Goal: Task Accomplishment & Management: Complete application form

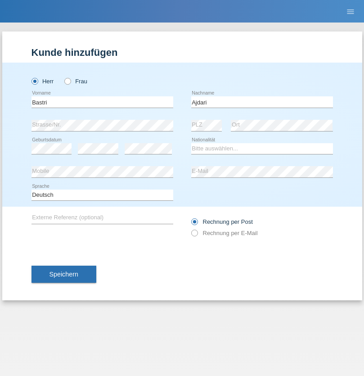
type input "Ajdari"
select select "MK"
select select "C"
select select "01"
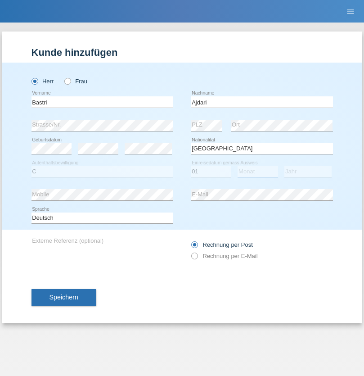
select select "02"
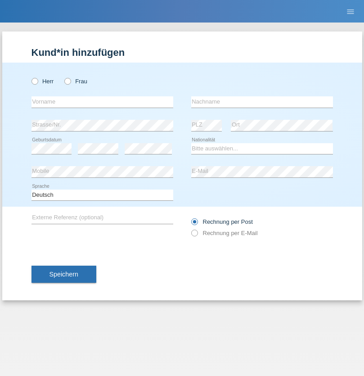
radio input "true"
click at [102, 102] on input "text" at bounding box center [103, 101] width 142 height 11
type input "Soner"
click at [262, 102] on input "text" at bounding box center [262, 101] width 142 height 11
type input "Celik"
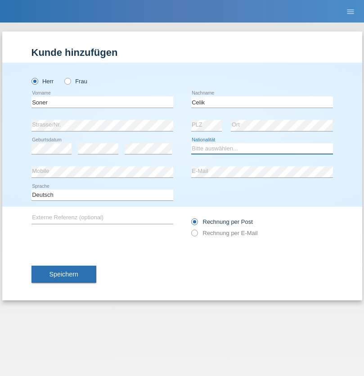
select select "AT"
select select "C"
select select "21"
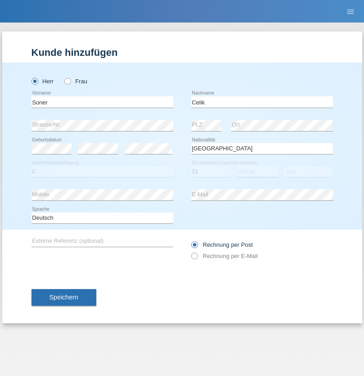
select select "10"
select select "2019"
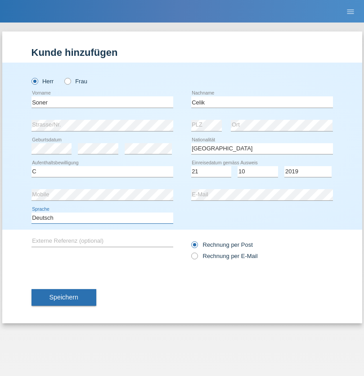
select select "en"
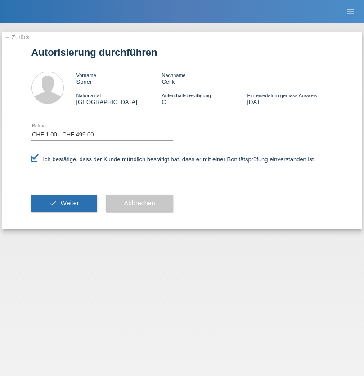
select select "1"
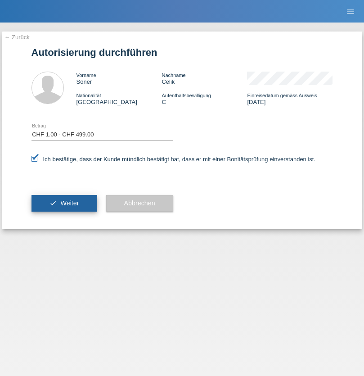
click at [64, 203] on span "Weiter" at bounding box center [69, 202] width 18 height 7
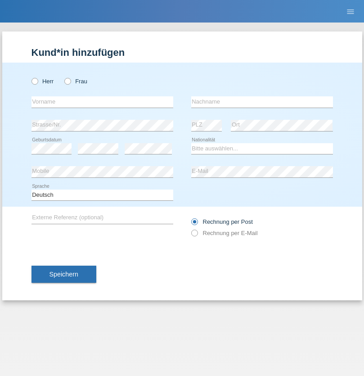
radio input "true"
click at [102, 102] on input "text" at bounding box center [103, 101] width 142 height 11
type input "Luca"
click at [262, 102] on input "text" at bounding box center [262, 101] width 142 height 11
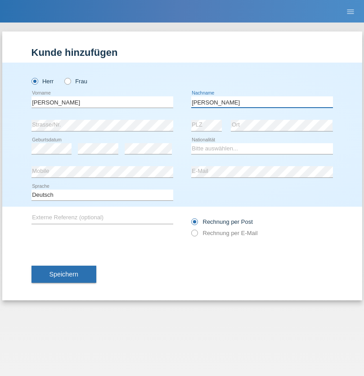
type input "Meier"
select select "CH"
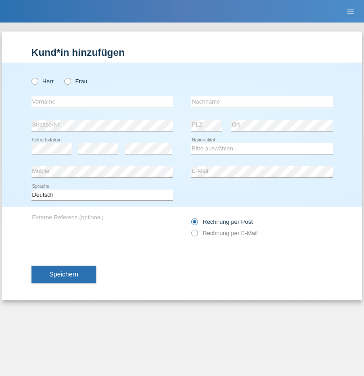
radio input "true"
click at [102, 102] on input "text" at bounding box center [103, 101] width 142 height 11
type input "Alban"
click at [262, 102] on input "text" at bounding box center [262, 101] width 142 height 11
type input "Selmonaj"
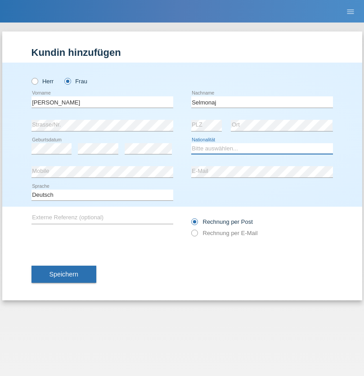
select select "CH"
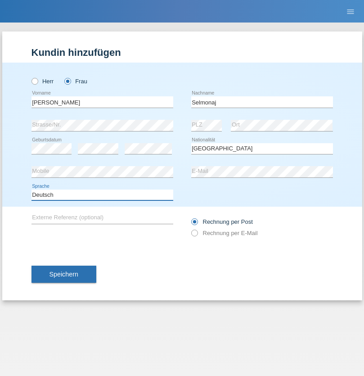
select select "en"
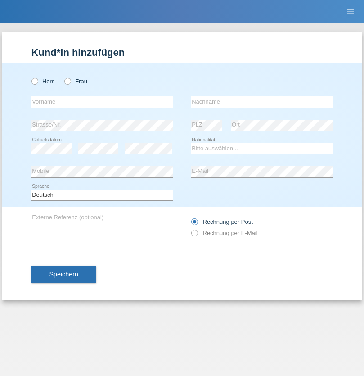
radio input "true"
click at [102, 102] on input "text" at bounding box center [103, 101] width 142 height 11
type input "Jens"
click at [262, 102] on input "text" at bounding box center [262, 101] width 142 height 11
type input "Mehlhorn"
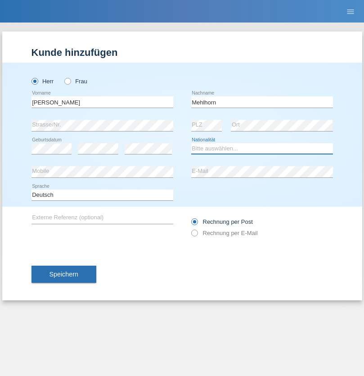
select select "CH"
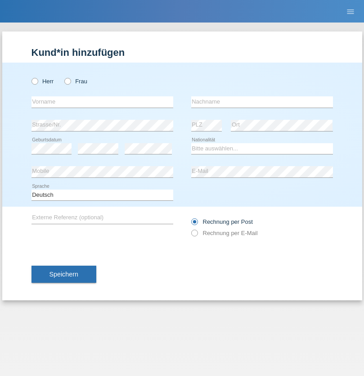
radio input "true"
click at [102, 102] on input "text" at bounding box center [103, 101] width 142 height 11
type input "[PERSON_NAME]"
click at [262, 102] on input "text" at bounding box center [262, 101] width 142 height 11
type input "Papuc"
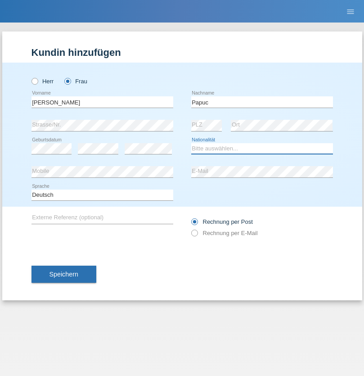
select select "RO"
select select "C"
select select "30"
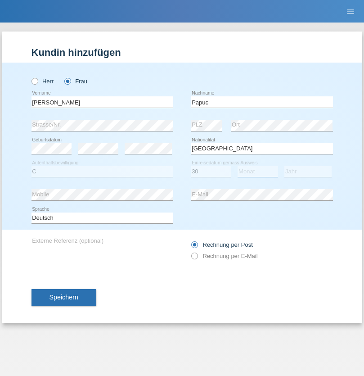
select select "07"
select select "2019"
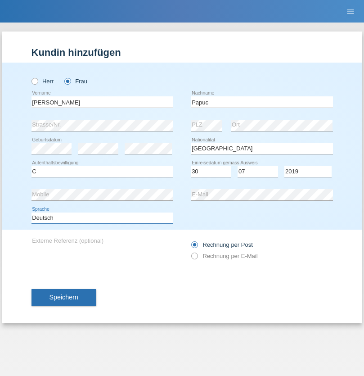
select select "en"
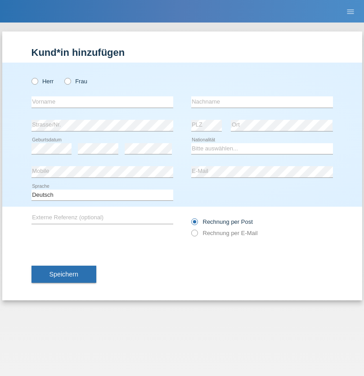
radio input "true"
click at [102, 102] on input "text" at bounding box center [103, 101] width 142 height 11
type input "Dikbaş"
click at [262, 102] on input "text" at bounding box center [262, 101] width 142 height 11
type input "Nuray"
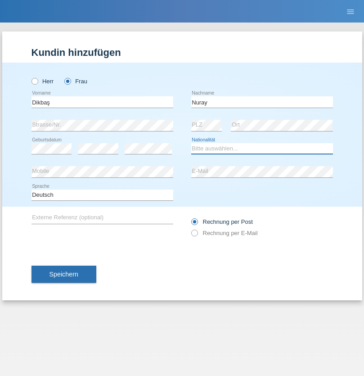
select select "TR"
select select "C"
select select "09"
select select "11"
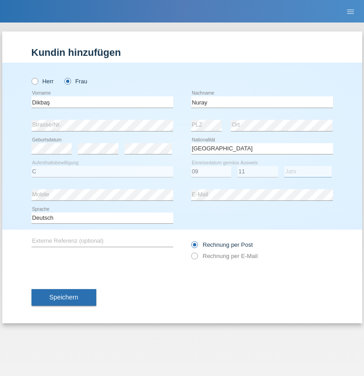
select select "1994"
